Goal: Contribute content

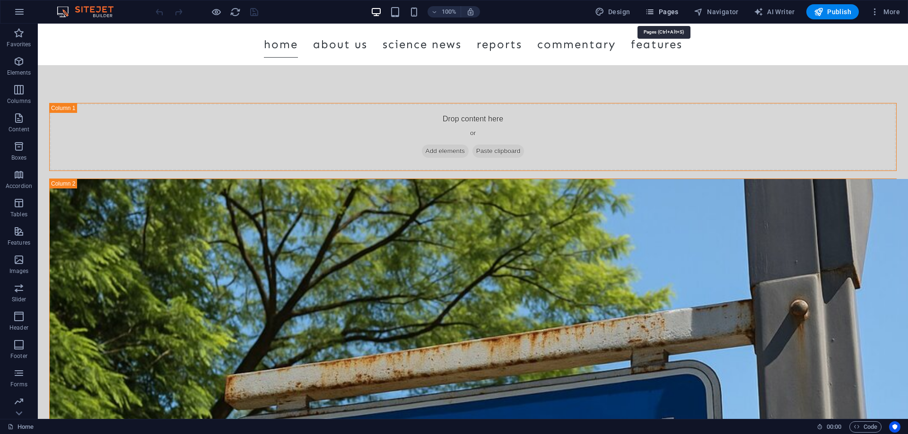
click at [664, 10] on span "Pages" at bounding box center [661, 11] width 33 height 9
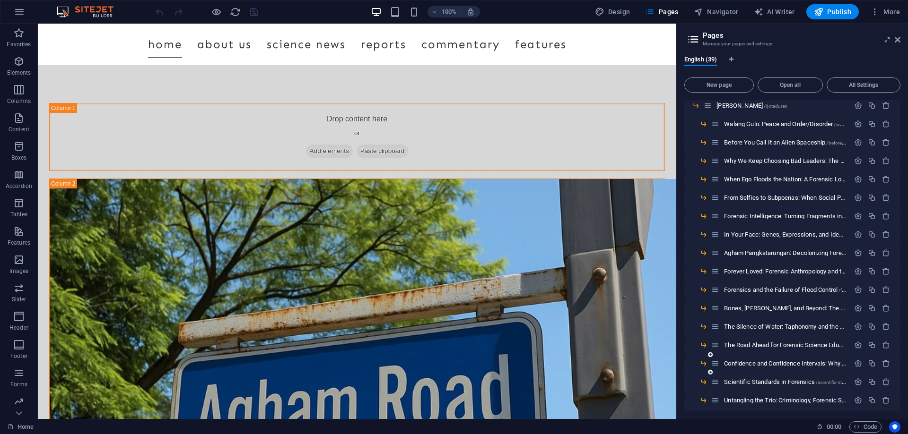
scroll to position [356, 0]
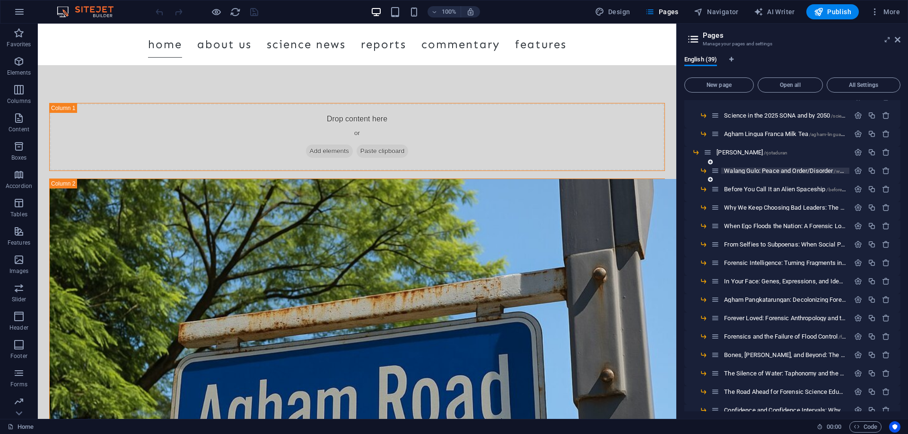
click at [762, 170] on span "Walang Gulo: Peace and Order/Disorder /walang-gulo-peace-and-order-disorder" at bounding box center [821, 170] width 194 height 7
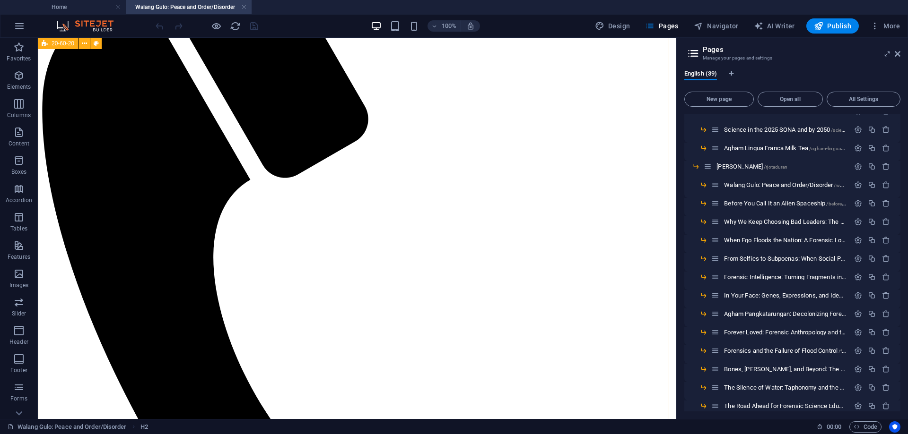
scroll to position [0, 0]
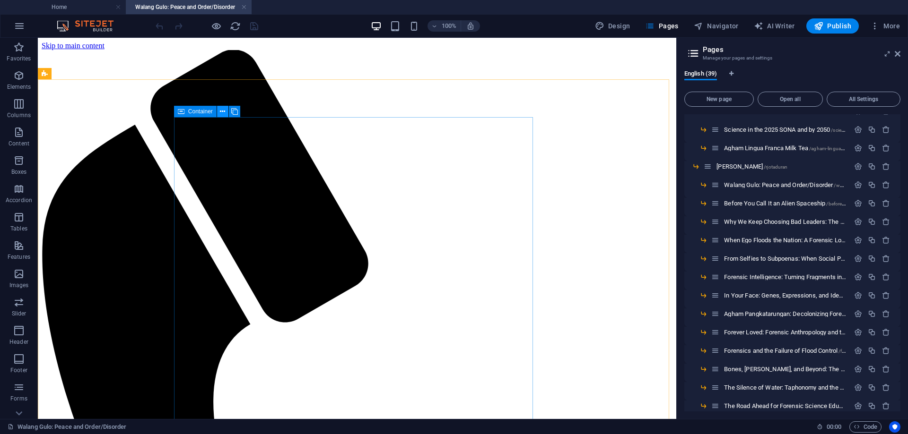
click at [222, 112] on icon at bounding box center [222, 112] width 5 height 10
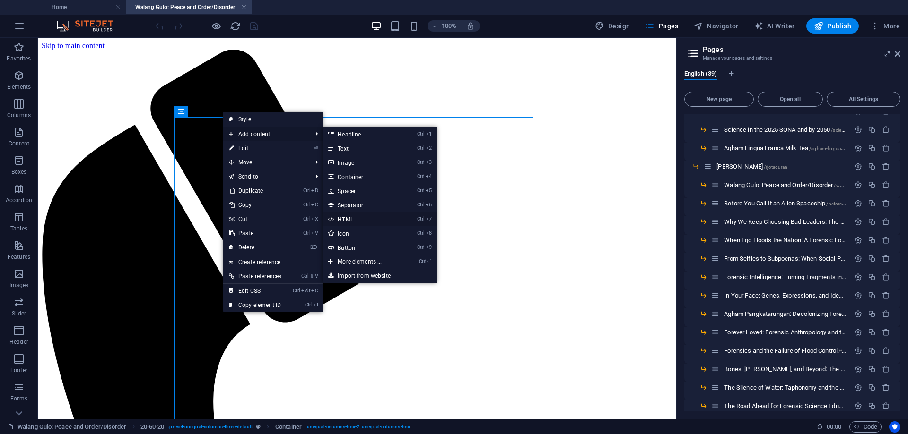
click at [351, 219] on link "Ctrl 7 HTML" at bounding box center [361, 219] width 78 height 14
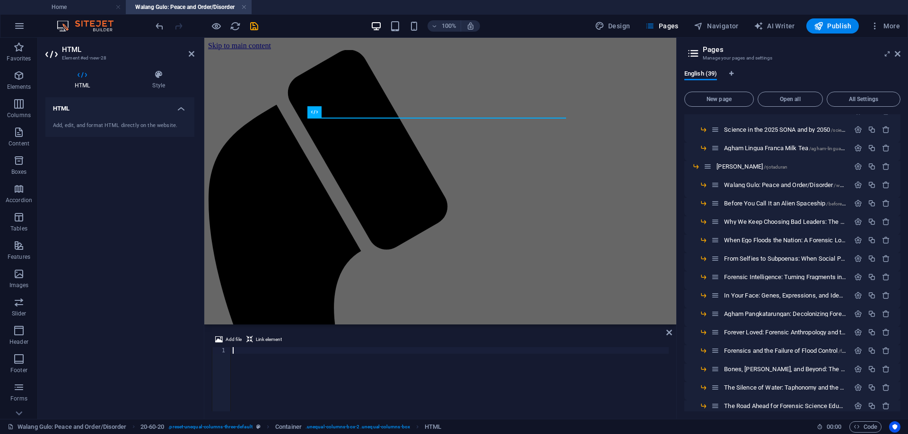
type textarea "<iframe data-testid="embed-iframe" style="border-radius:12px" src="[URL][DOMAIN…"
click at [670, 332] on icon at bounding box center [669, 333] width 6 height 8
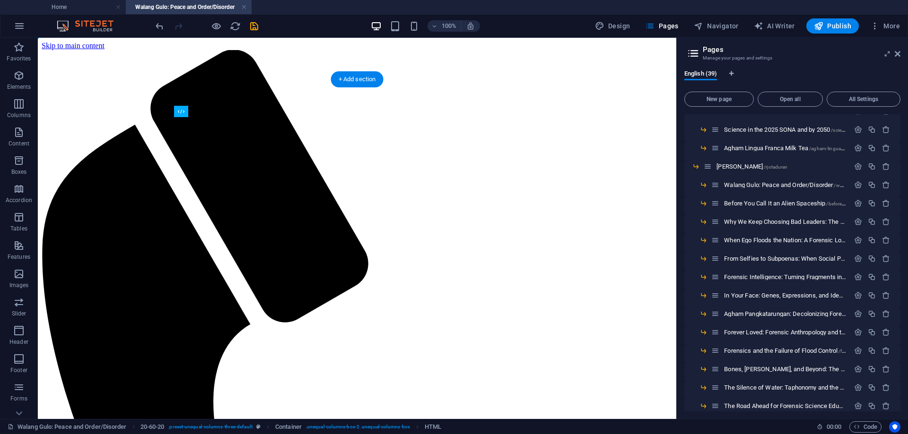
drag, startPoint x: 252, startPoint y: 148, endPoint x: 213, endPoint y: 232, distance: 92.2
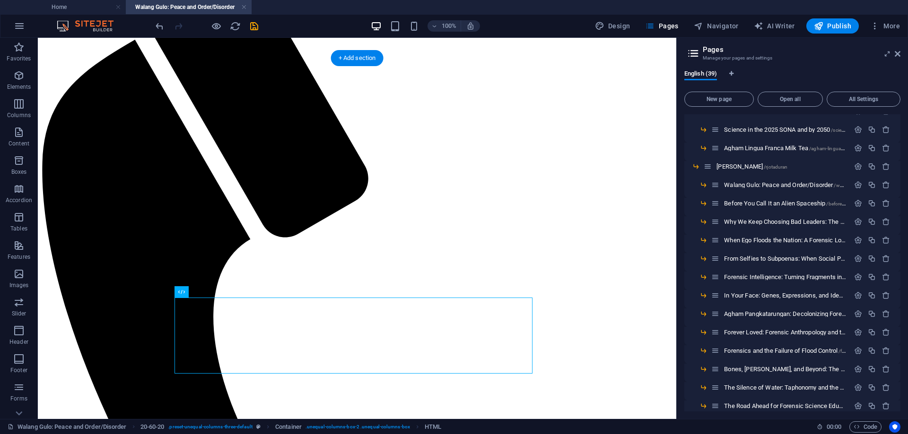
scroll to position [95, 0]
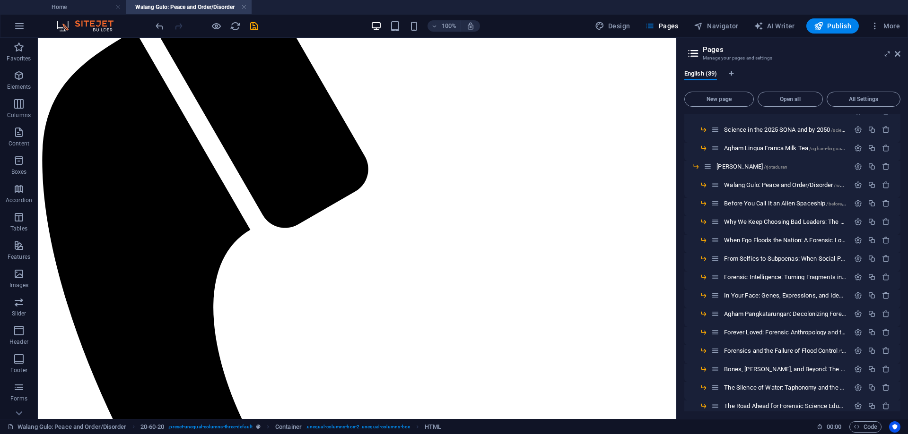
drag, startPoint x: 237, startPoint y: 254, endPoint x: 207, endPoint y: 301, distance: 55.3
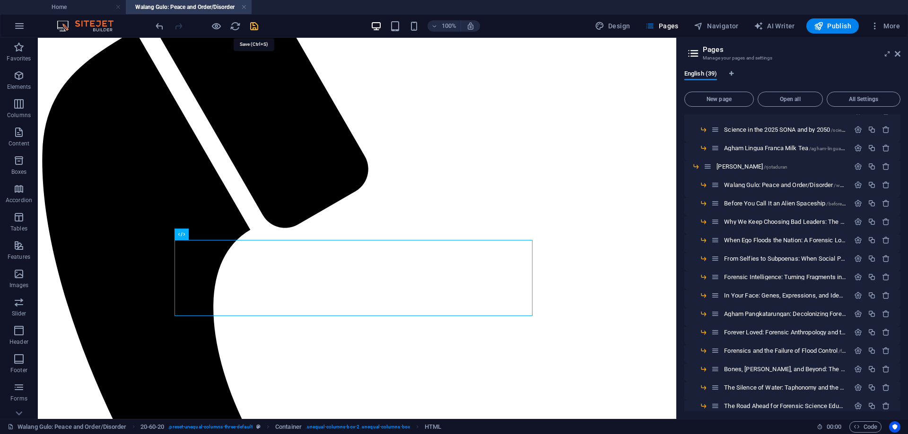
click at [256, 24] on icon "save" at bounding box center [254, 26] width 11 height 11
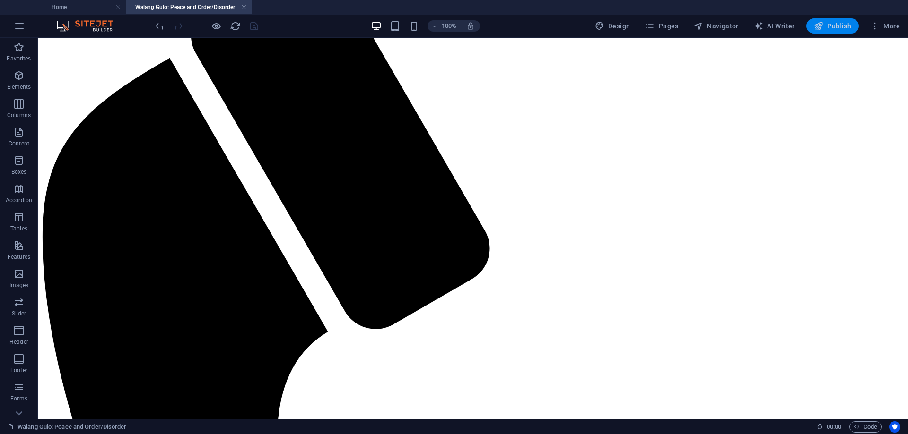
click at [838, 26] on span "Publish" at bounding box center [832, 25] width 37 height 9
